Goal: Ask a question: Seek information or help from site administrators or community

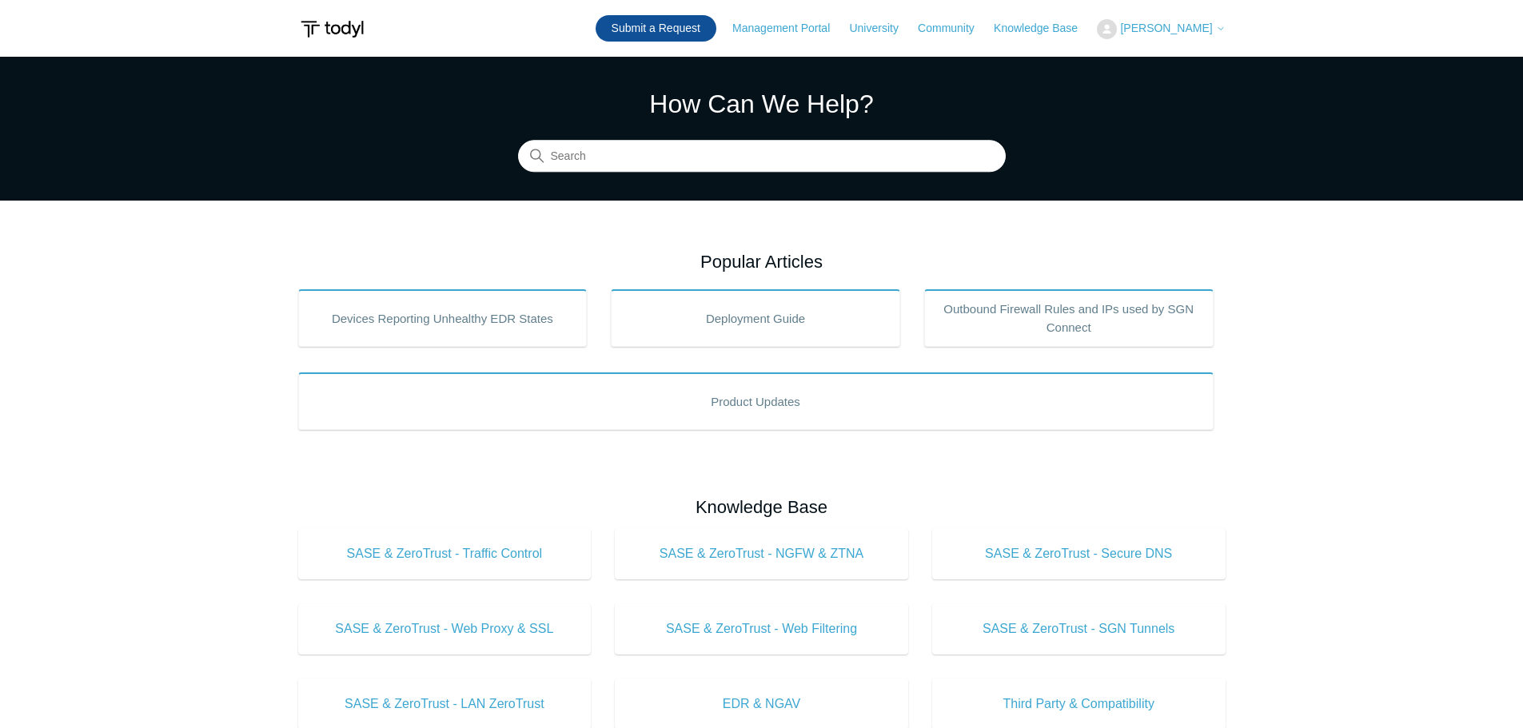
click at [680, 32] on link "Submit a Request" at bounding box center [656, 28] width 121 height 26
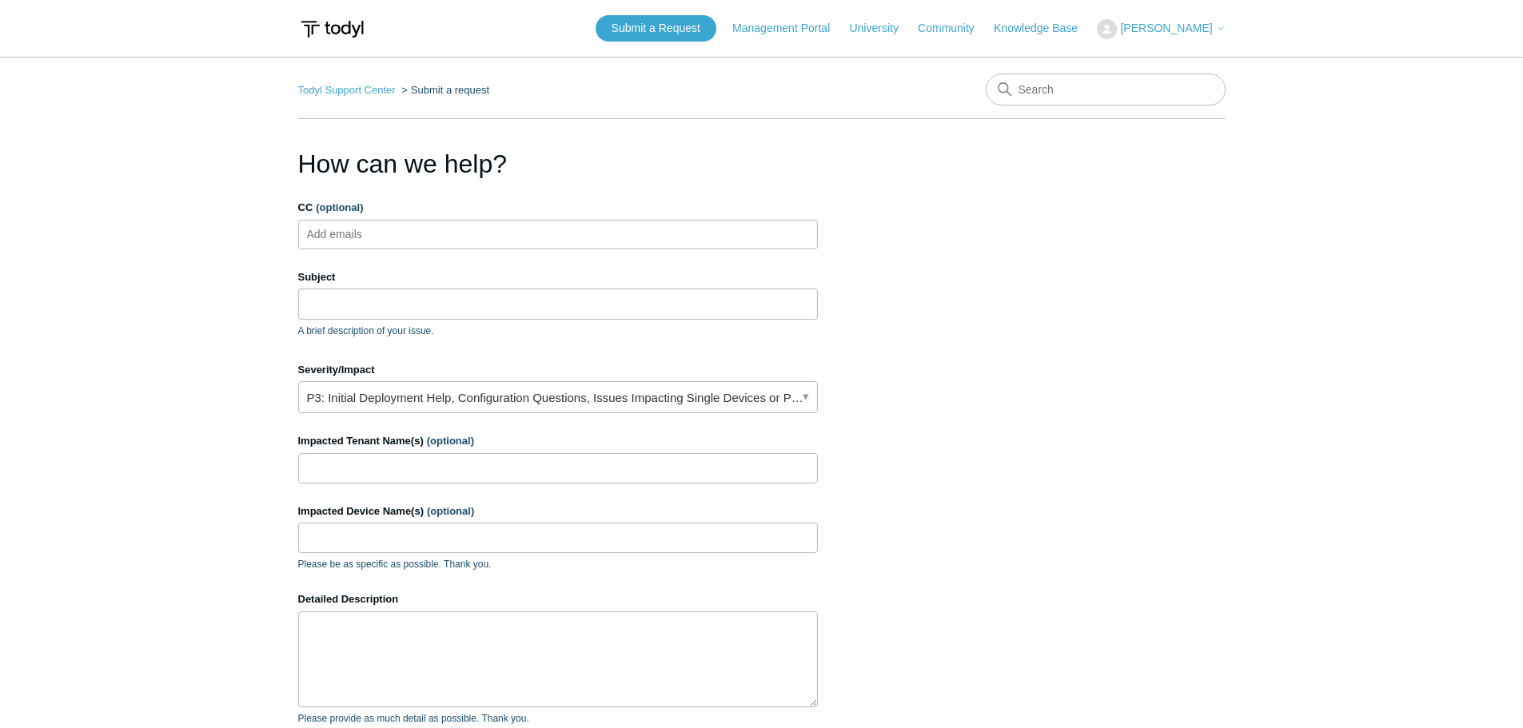
click at [521, 229] on ul "Add emails" at bounding box center [558, 235] width 520 height 30
type input "S"
type input "support@hitechsupport.net"
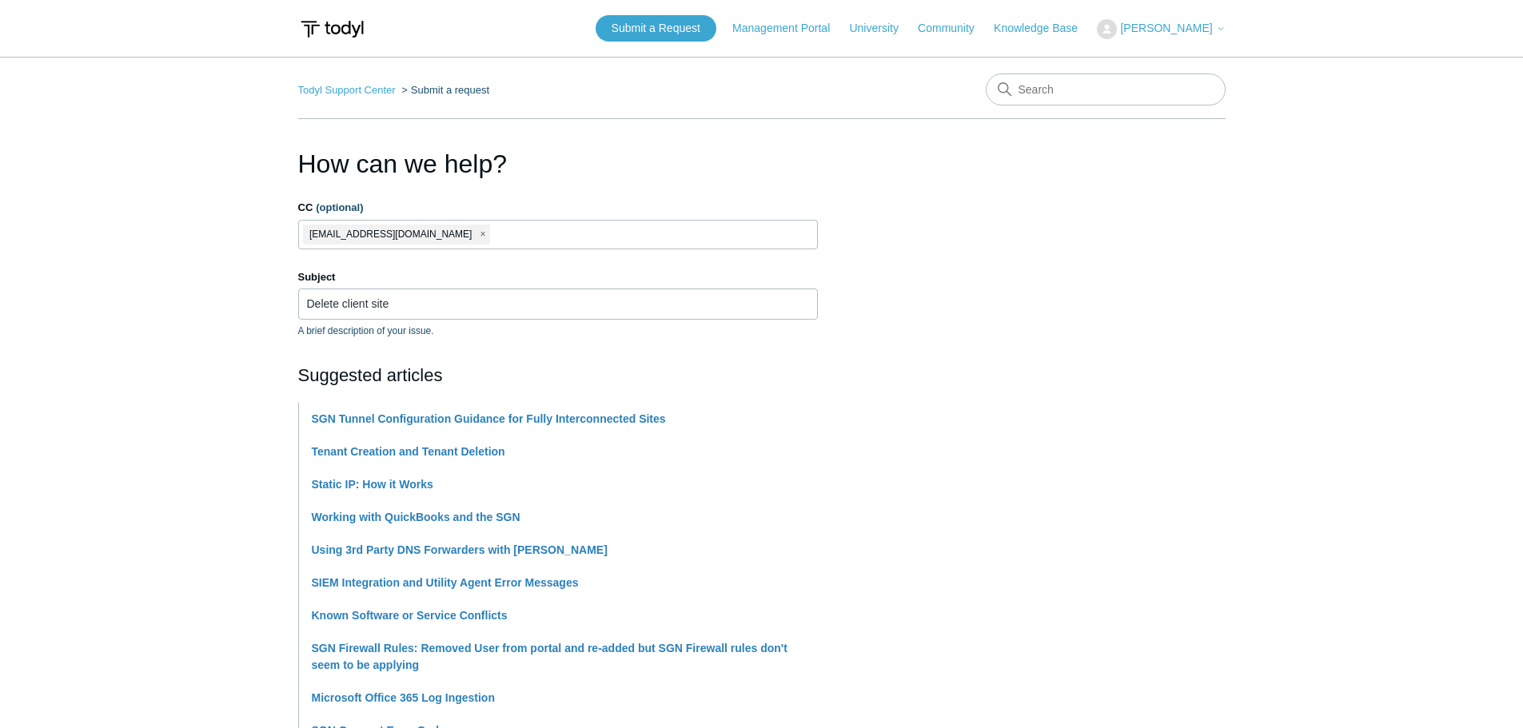
click at [855, 269] on section "How can we help? CC (optional) support@hitechsupport.net Subject Delete client …" at bounding box center [761, 716] width 927 height 1142
click at [358, 305] on input "Delete client site" at bounding box center [558, 304] width 520 height 30
click at [530, 303] on input "Delete client site" at bounding box center [558, 304] width 520 height 30
drag, startPoint x: 502, startPoint y: 301, endPoint x: 357, endPoint y: 302, distance: 145.5
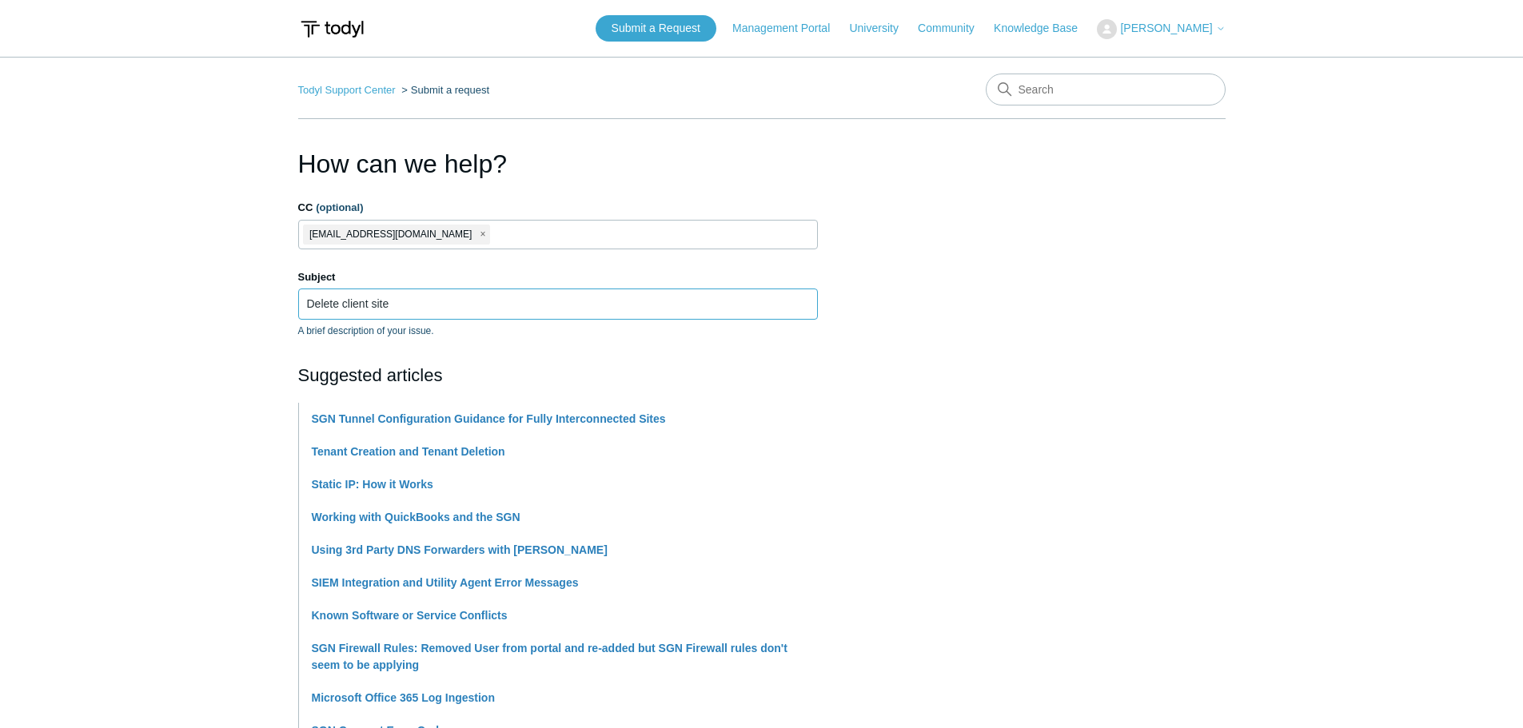
click at [345, 305] on input "Delete client site" at bounding box center [558, 304] width 520 height 30
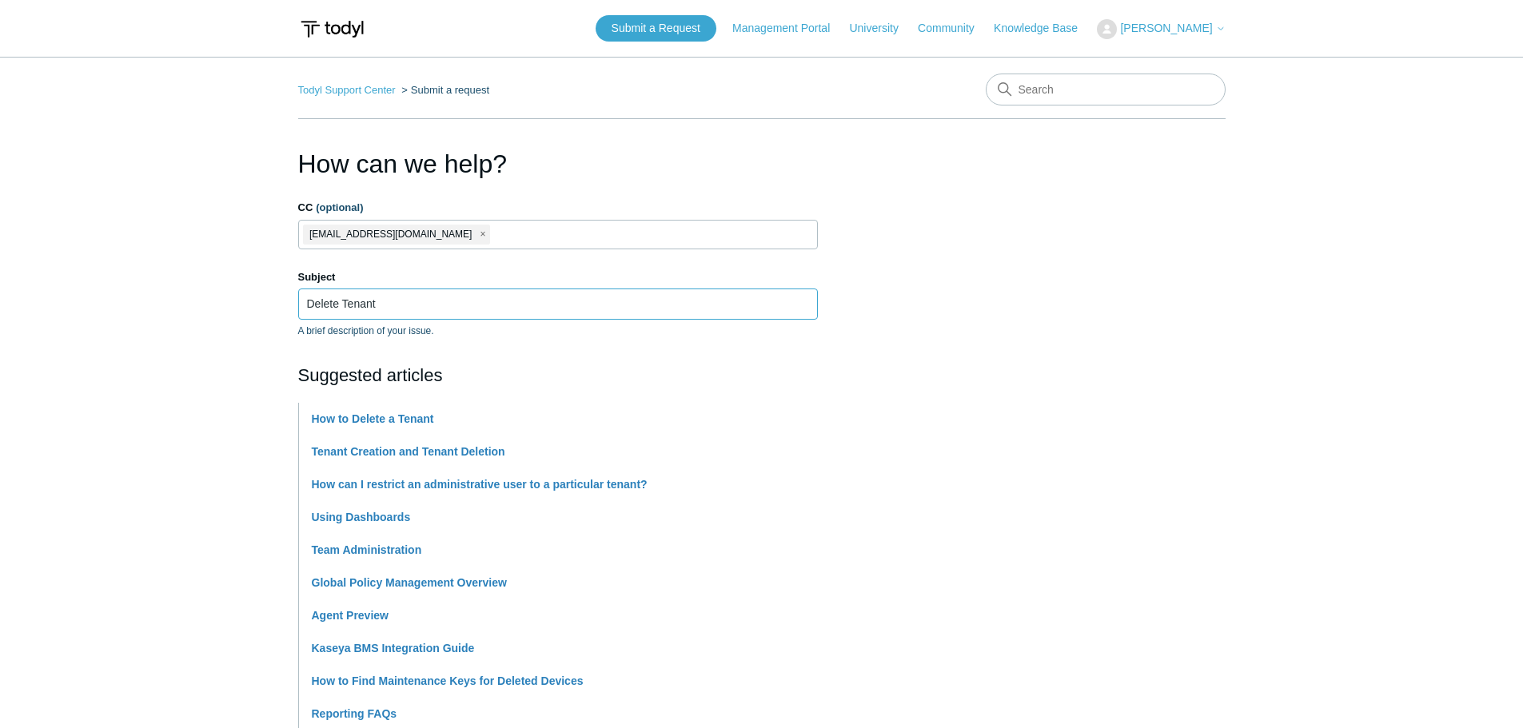
type input "Delete Tenant"
click at [1091, 401] on section "How can we help? CC (optional) support@hitechsupport.net Subject Delete Tenant …" at bounding box center [761, 707] width 927 height 1125
click at [449, 452] on link "Tenant Creation and Tenant Deletion" at bounding box center [408, 451] width 193 height 13
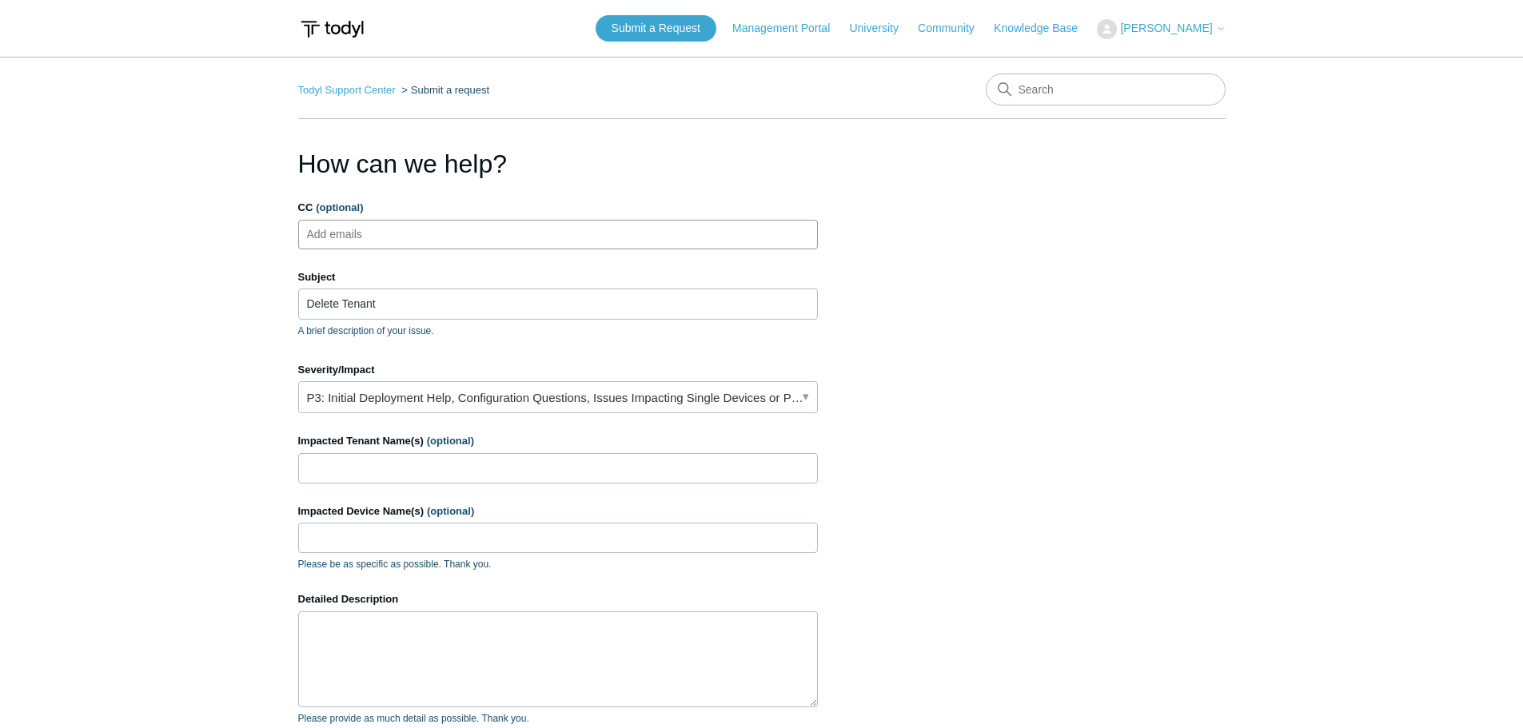
click at [387, 242] on input "CC (optional)" at bounding box center [348, 234] width 95 height 24
type input "support@hitechsupport.net"
click at [1109, 333] on section "How can we help? CC (optional) support@hitechsupport.net Subject Delete Tenant …" at bounding box center [761, 513] width 927 height 736
click at [1025, 379] on section "How can we help? CC (optional) support@hitechsupport.net Subject Delete Tenant …" at bounding box center [761, 513] width 927 height 736
click at [548, 301] on input "Delete Tenant" at bounding box center [558, 304] width 520 height 30
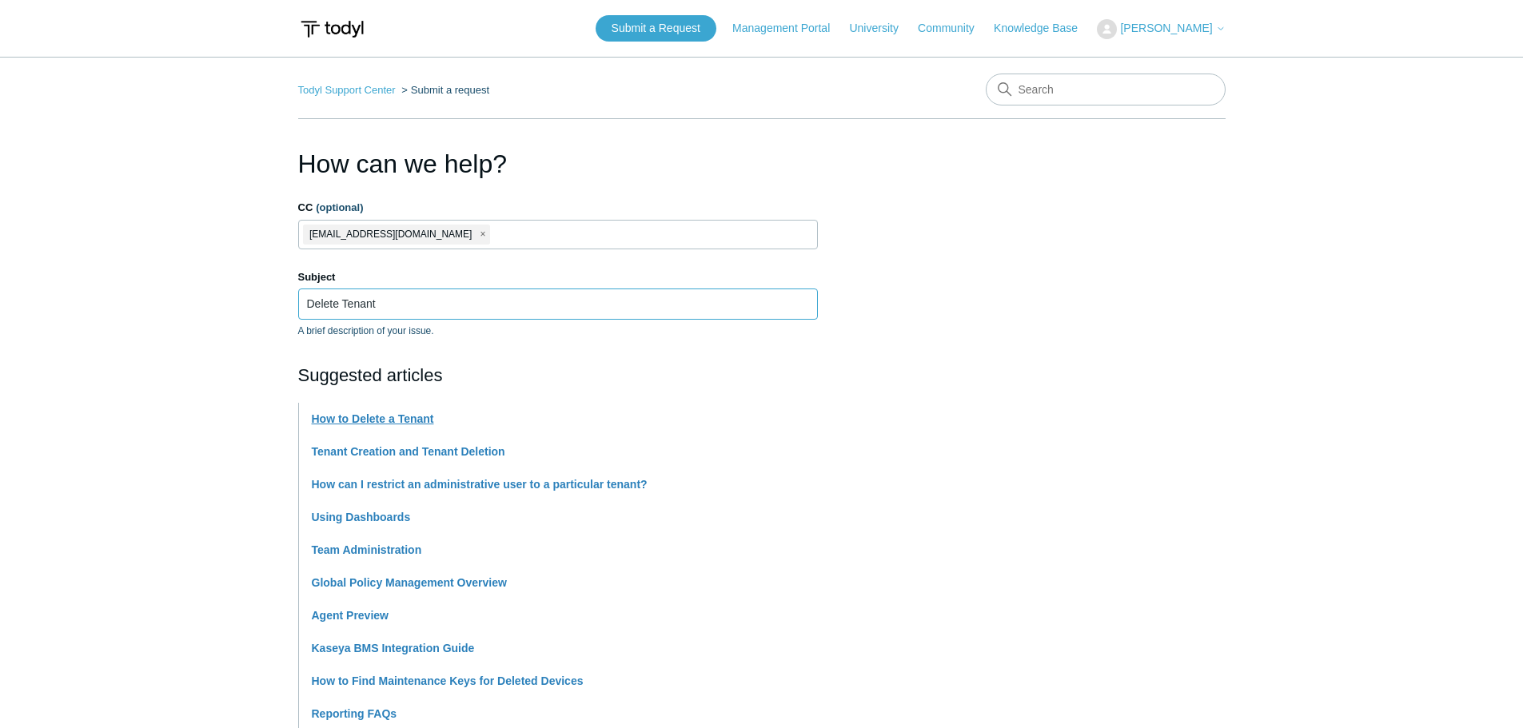
type input "Delete Tenant"
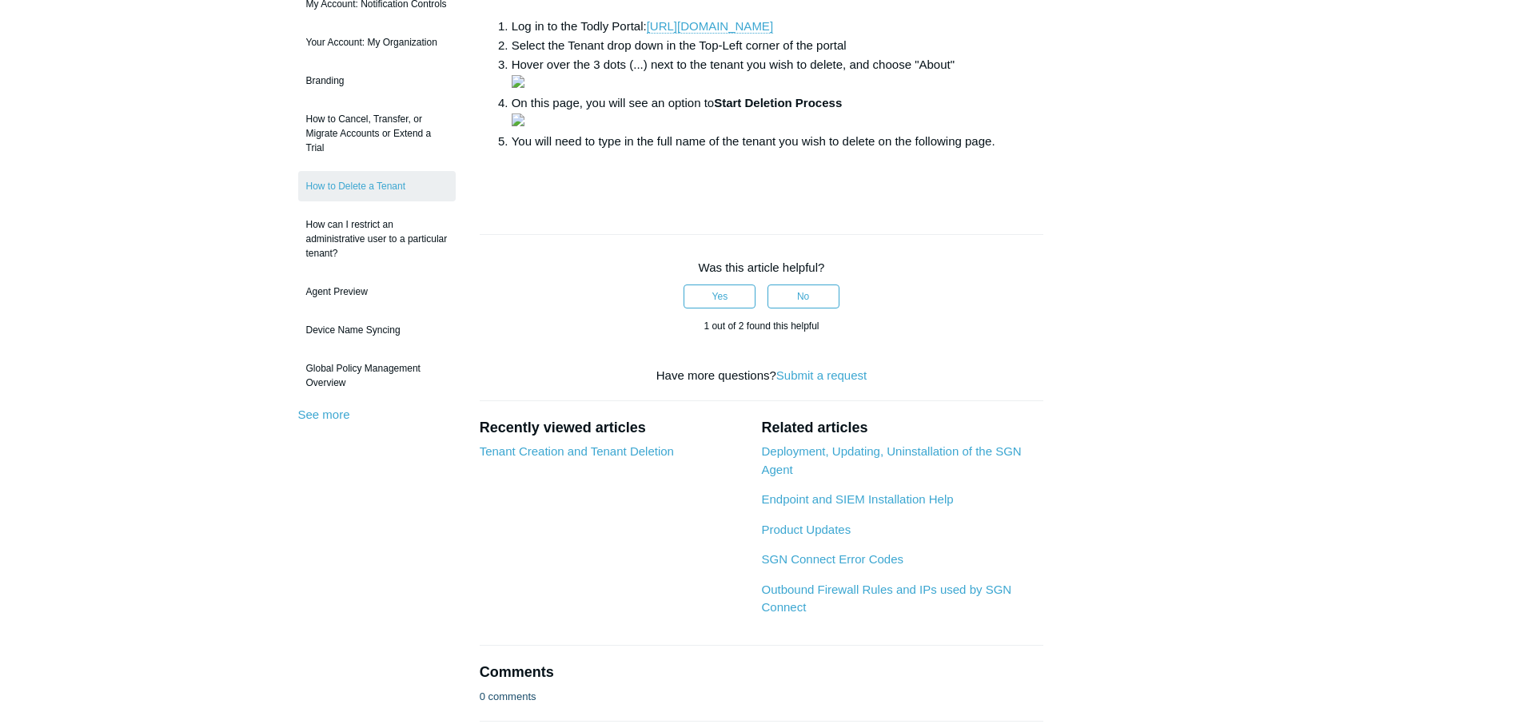
scroll to position [320, 0]
